Goal: Task Accomplishment & Management: Manage account settings

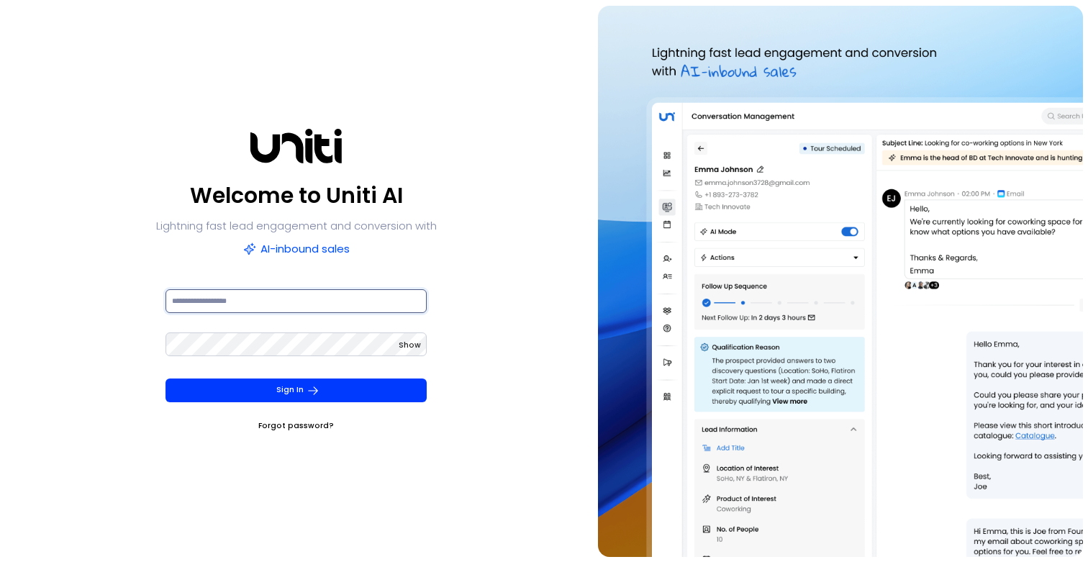
click at [307, 289] on input at bounding box center [295, 301] width 261 height 24
type input "**********"
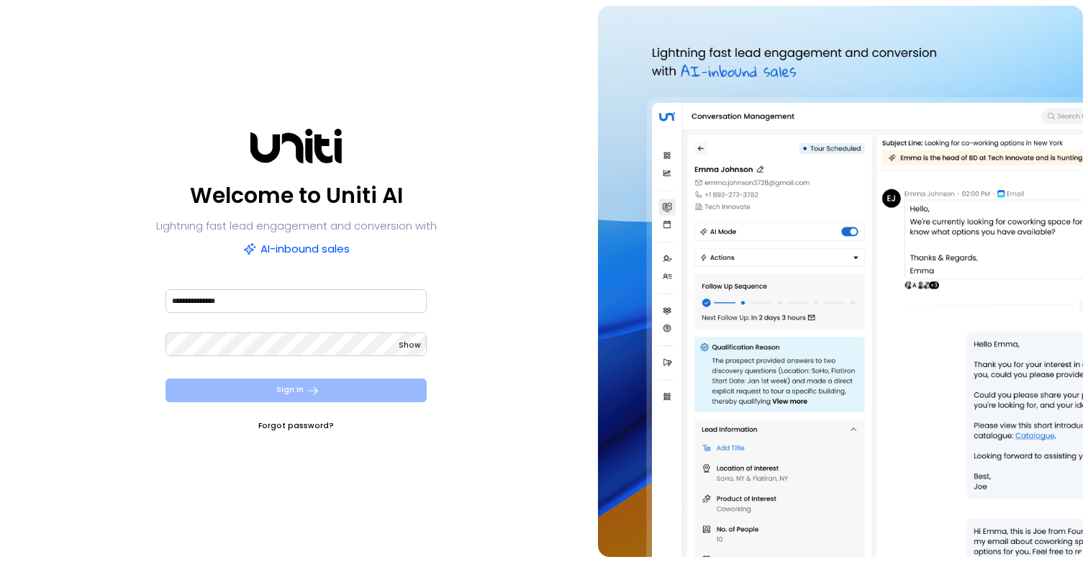
click at [280, 393] on button "Sign In" at bounding box center [295, 390] width 261 height 24
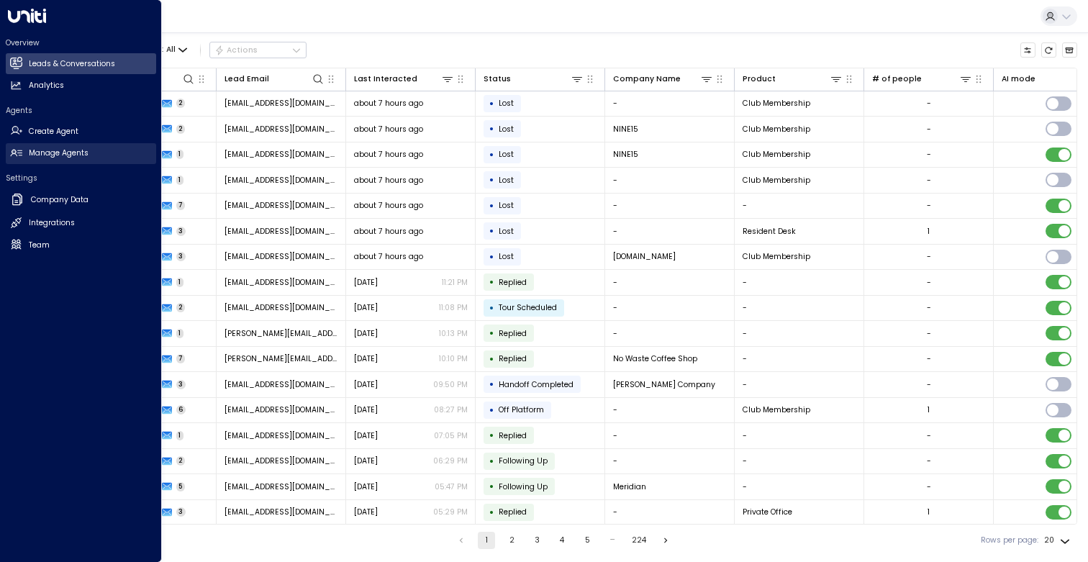
click at [9, 154] on link "Manage Agents Manage Agents" at bounding box center [81, 153] width 150 height 21
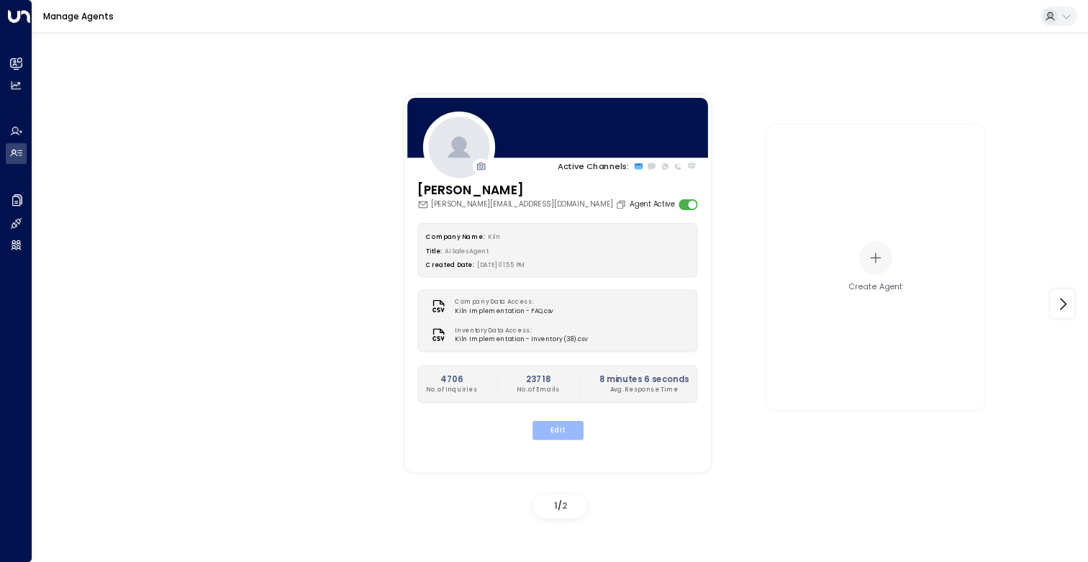
click at [563, 435] on button "Edit" at bounding box center [557, 430] width 51 height 19
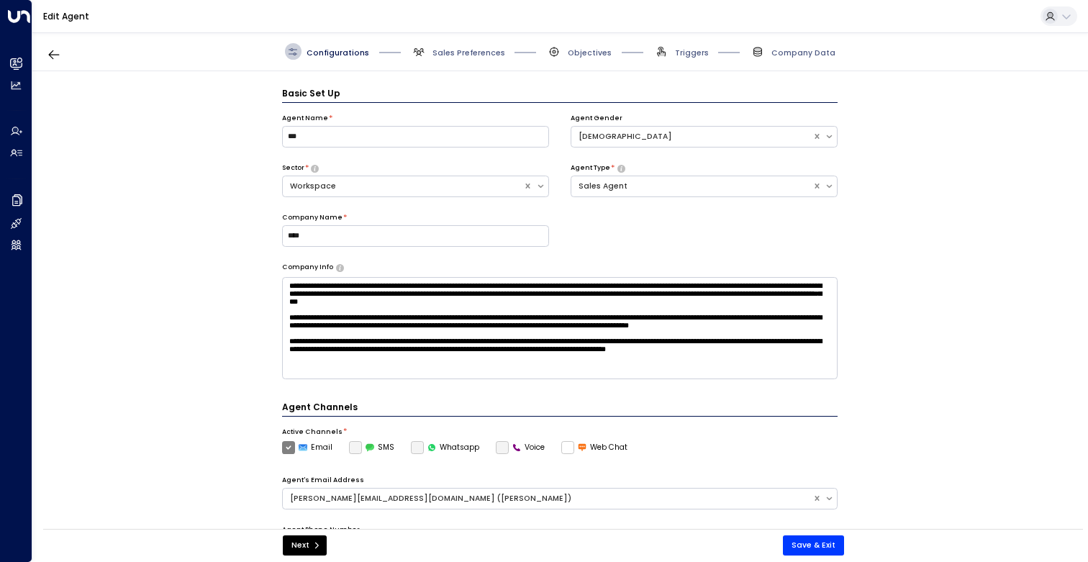
scroll to position [16, 0]
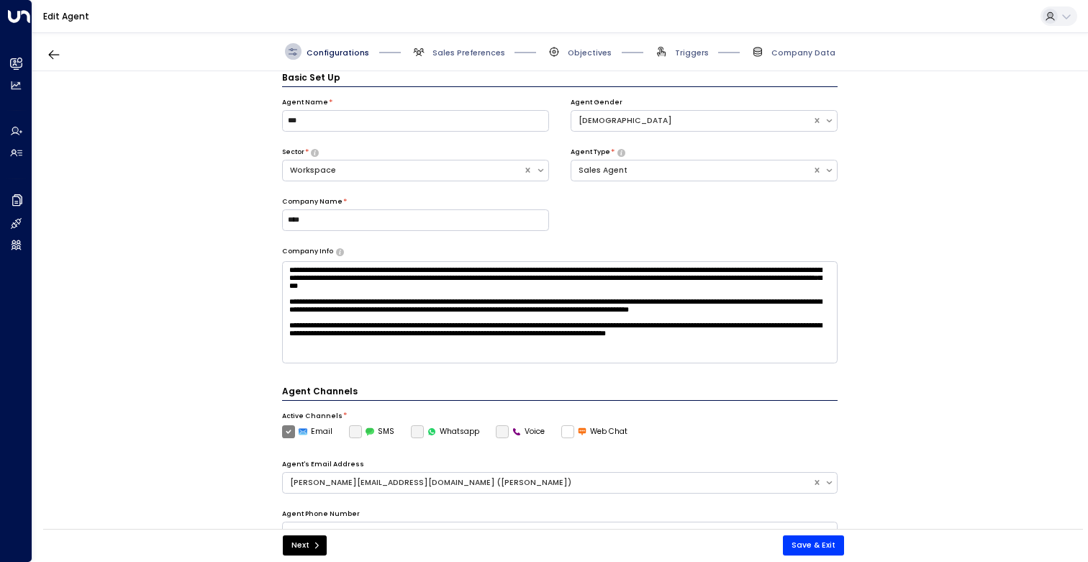
click at [787, 44] on span "Company Data" at bounding box center [793, 51] width 86 height 17
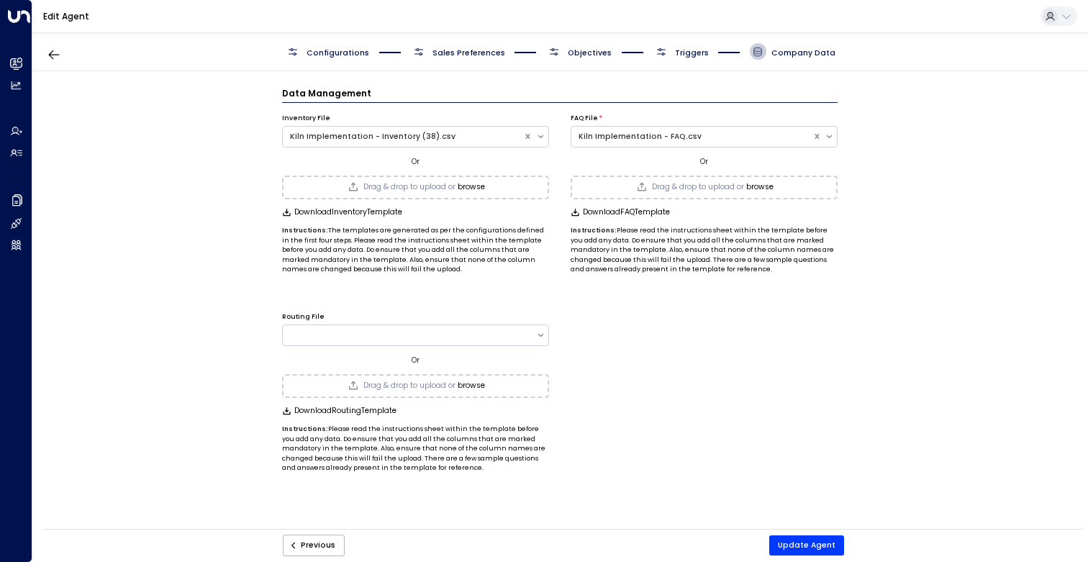
scroll to position [0, 0]
click at [812, 537] on button "Update Agent" at bounding box center [806, 545] width 75 height 20
